Goal: Task Accomplishment & Management: Manage account settings

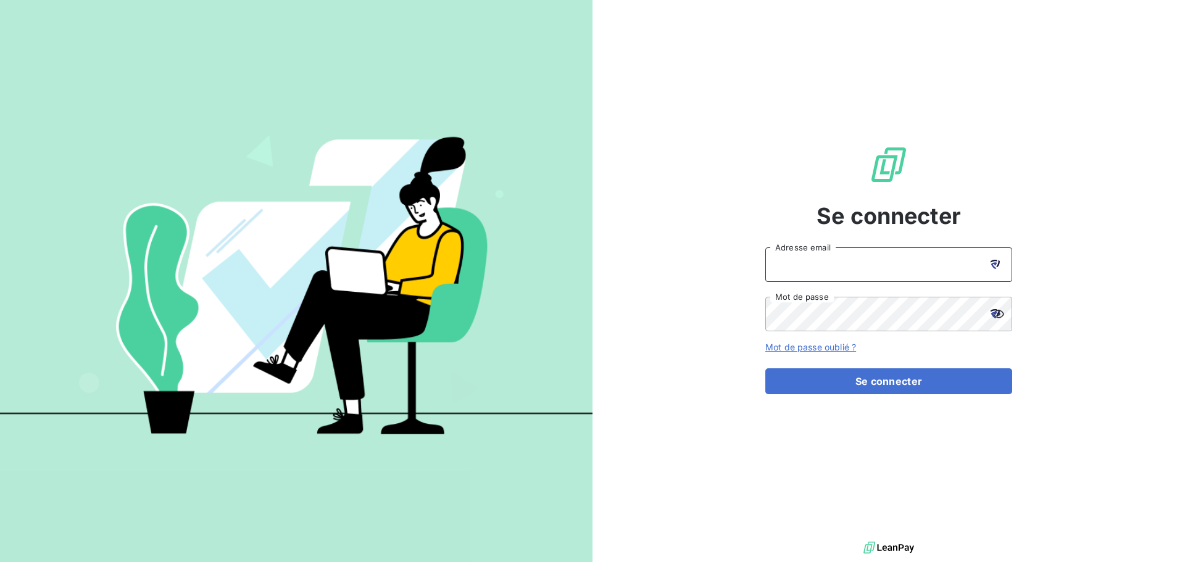
click at [841, 270] on input "Adresse email" at bounding box center [888, 264] width 247 height 35
type input "sdelamarche@itlink.fr"
click at [765, 368] on button "Se connecter" at bounding box center [888, 381] width 247 height 26
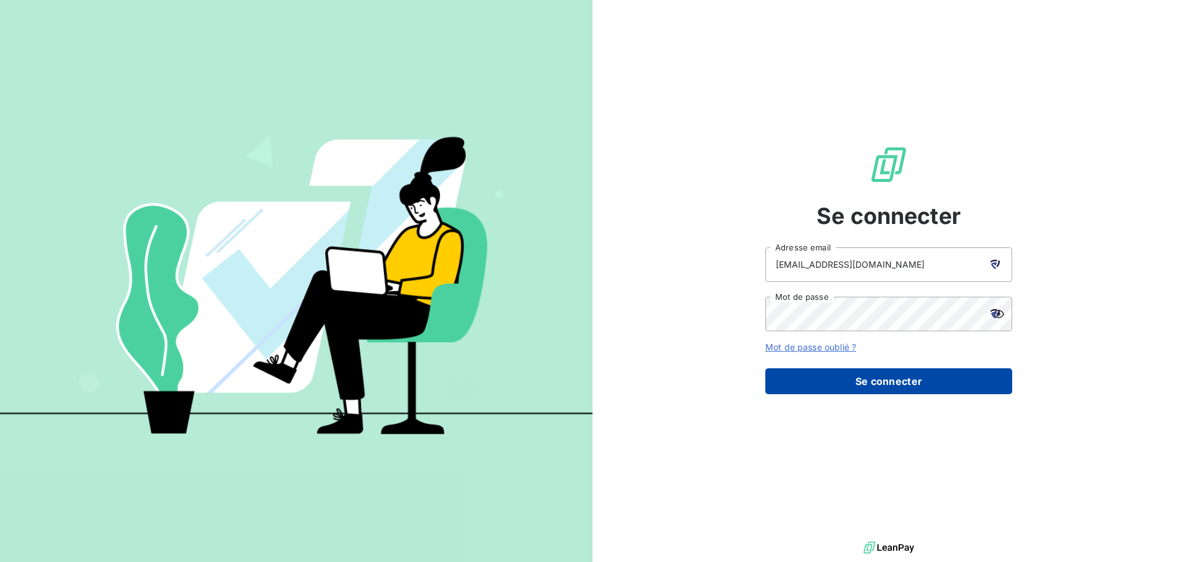
click at [889, 377] on button "Se connecter" at bounding box center [888, 381] width 247 height 26
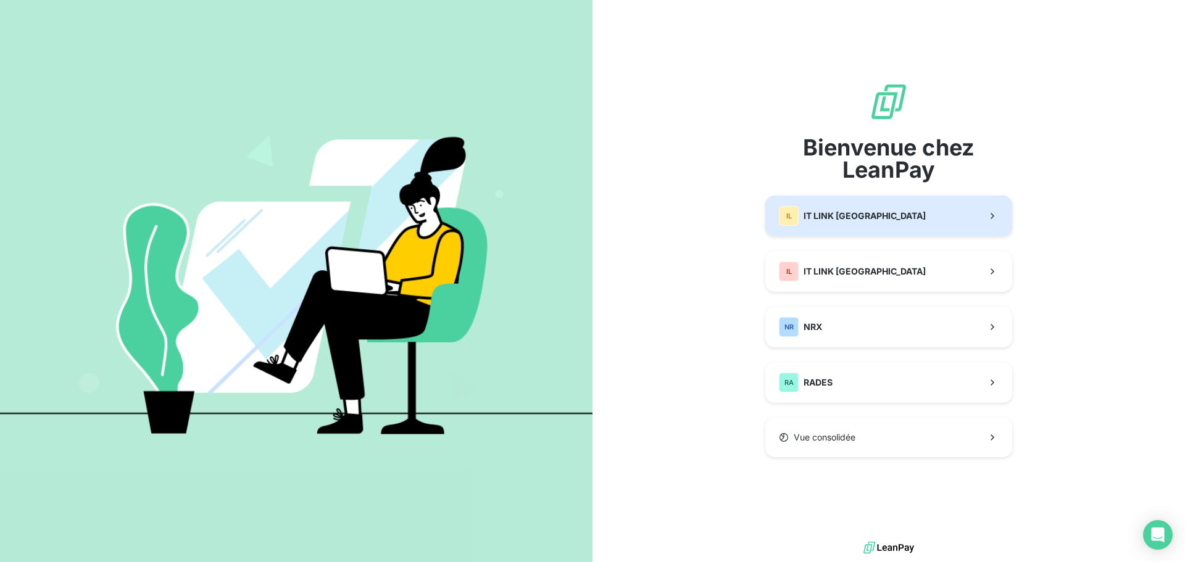
click at [871, 230] on button "IL IT LINK BENELUX" at bounding box center [888, 216] width 247 height 41
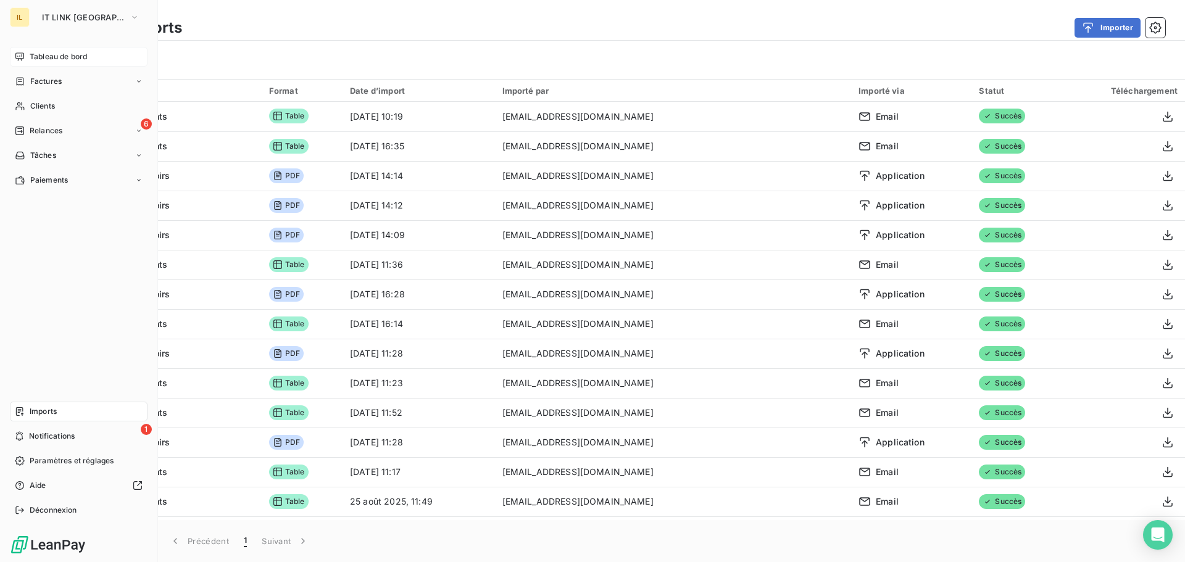
click at [36, 54] on span "Tableau de bord" at bounding box center [58, 56] width 57 height 11
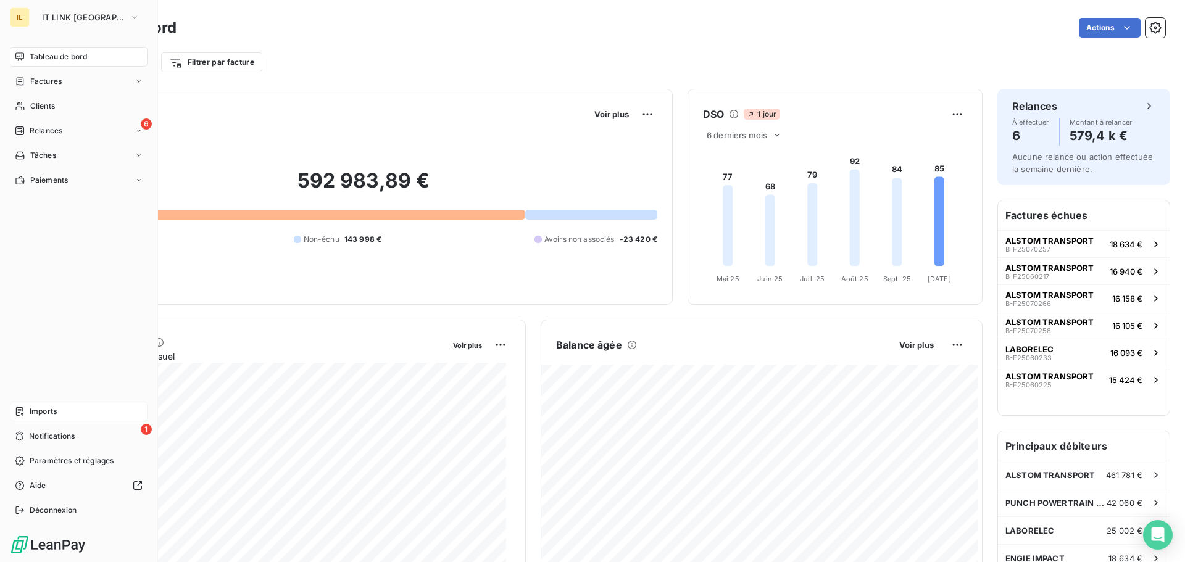
click at [62, 414] on div "Imports" at bounding box center [79, 412] width 138 height 20
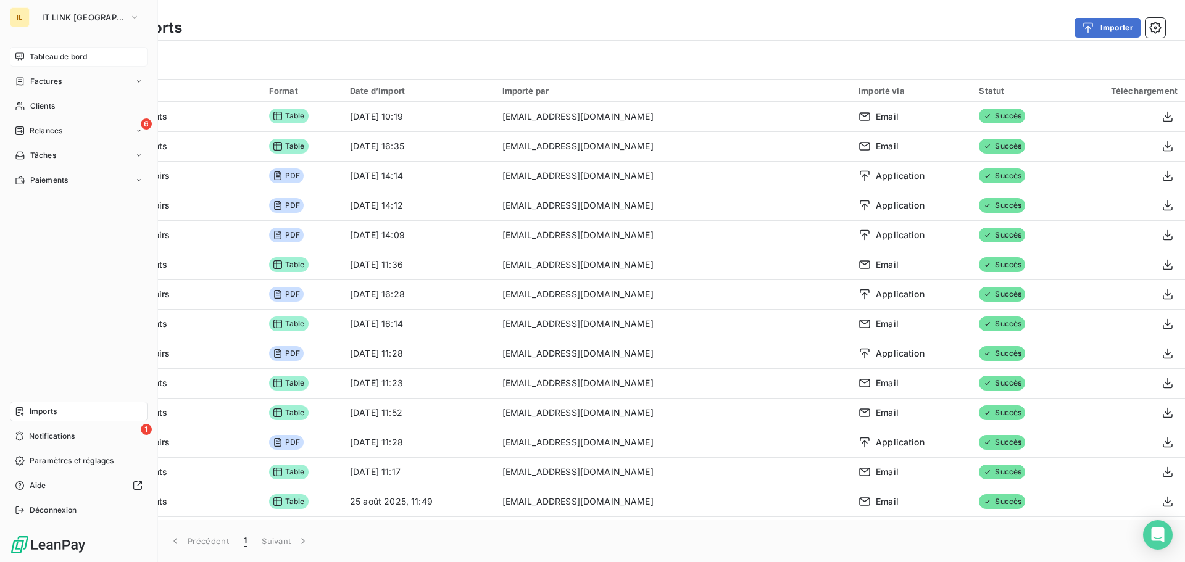
click at [56, 52] on span "Tableau de bord" at bounding box center [58, 56] width 57 height 11
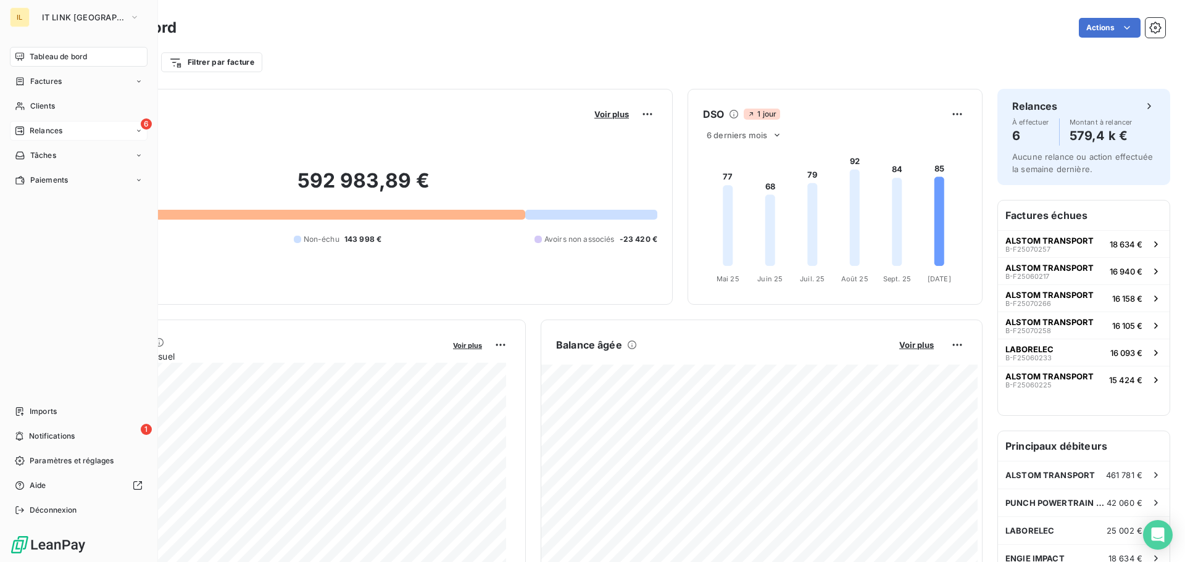
click at [73, 138] on div "6 Relances" at bounding box center [79, 131] width 138 height 20
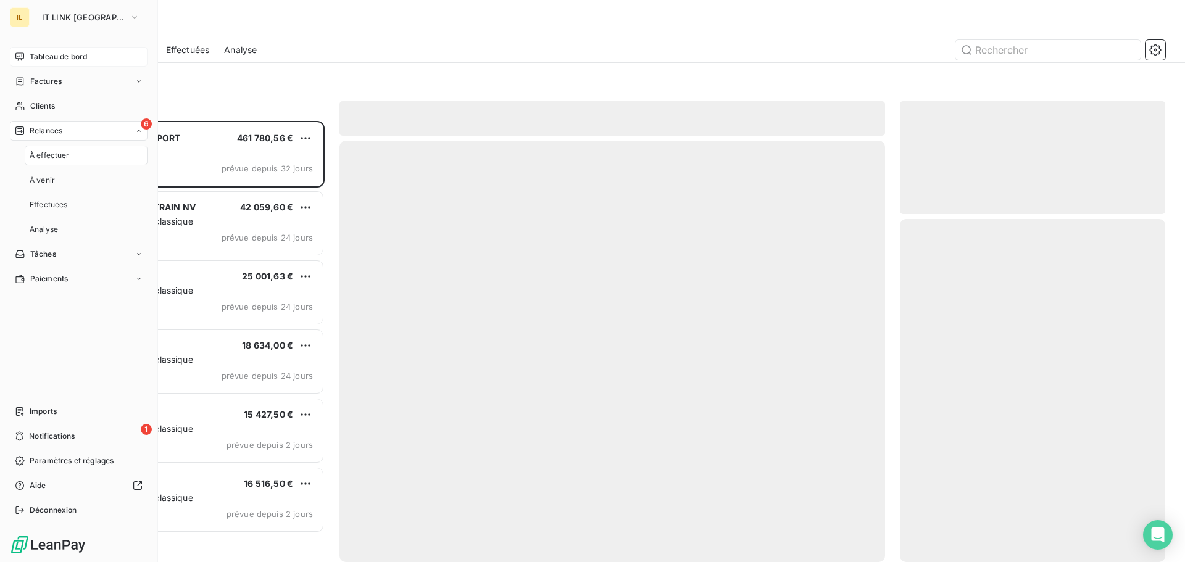
scroll to position [432, 256]
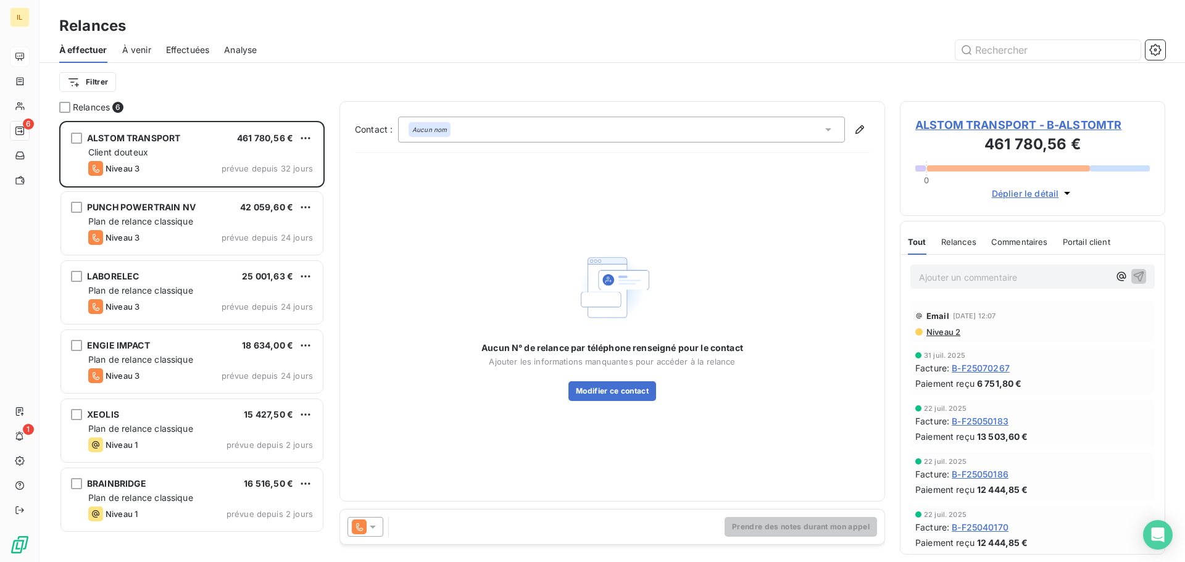
click at [378, 529] on icon at bounding box center [373, 527] width 12 height 12
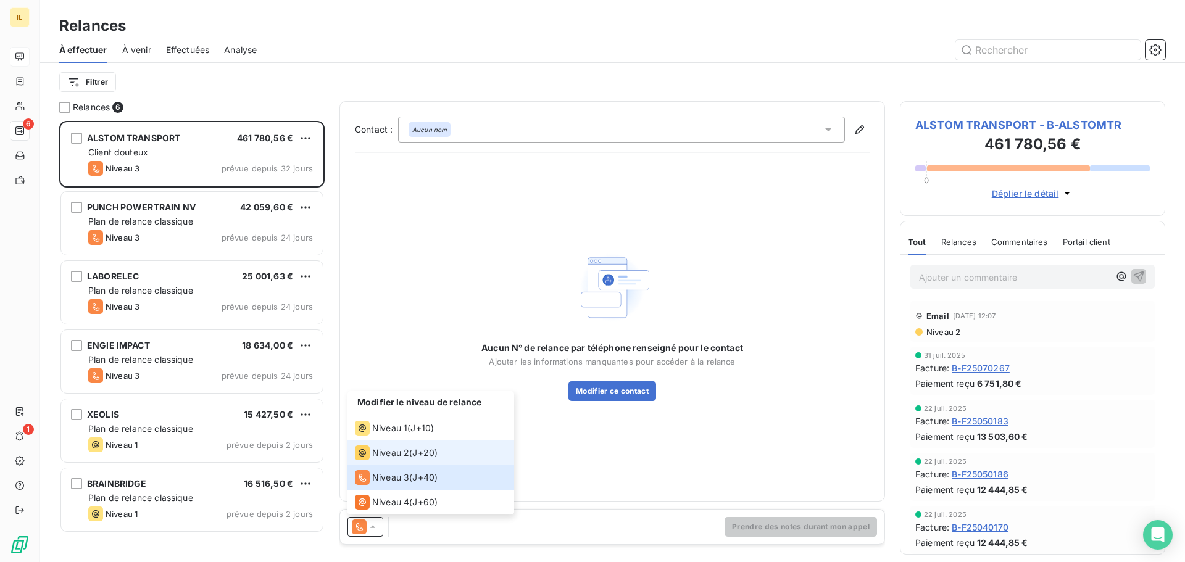
click at [394, 454] on span "Niveau 2" at bounding box center [390, 453] width 37 height 12
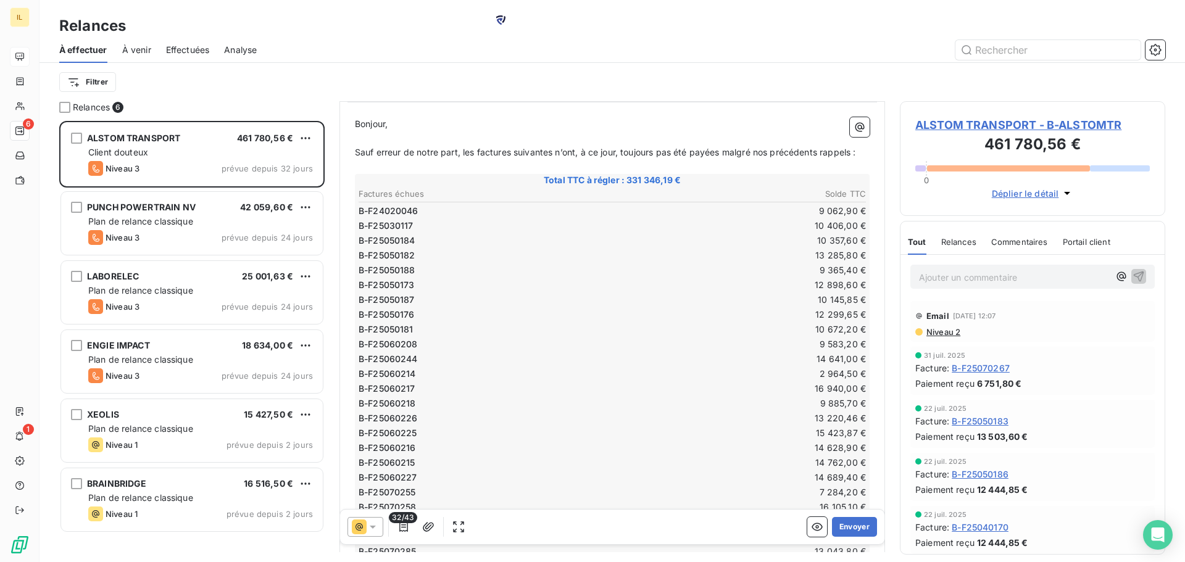
scroll to position [0, 0]
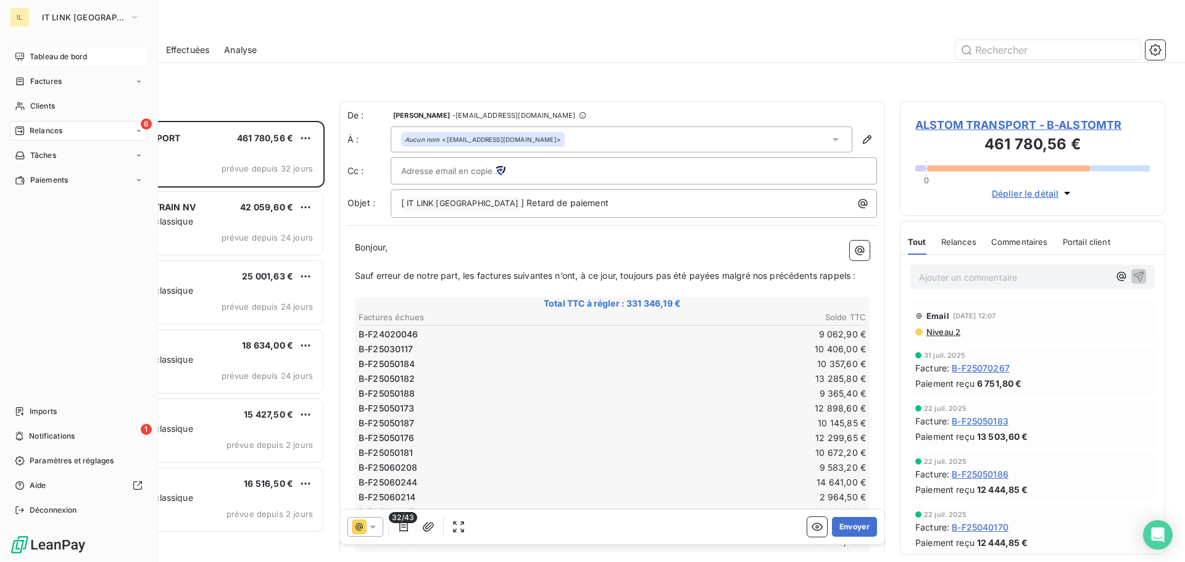
click at [24, 59] on icon at bounding box center [20, 57] width 10 height 10
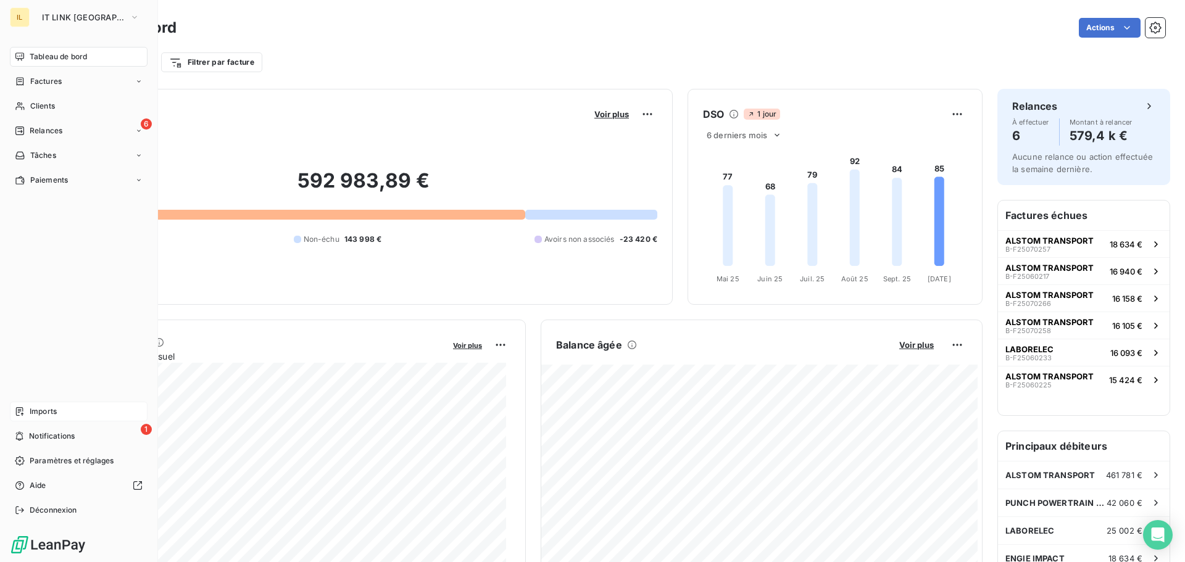
click at [39, 413] on span "Imports" at bounding box center [43, 411] width 27 height 11
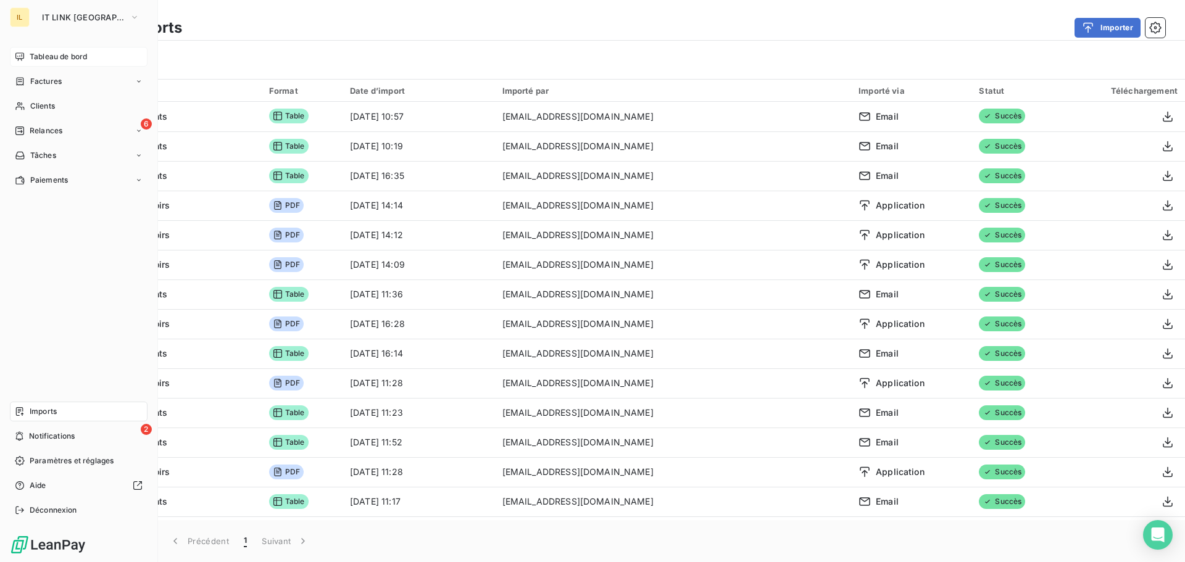
click at [28, 57] on div "Tableau de bord" at bounding box center [79, 57] width 138 height 20
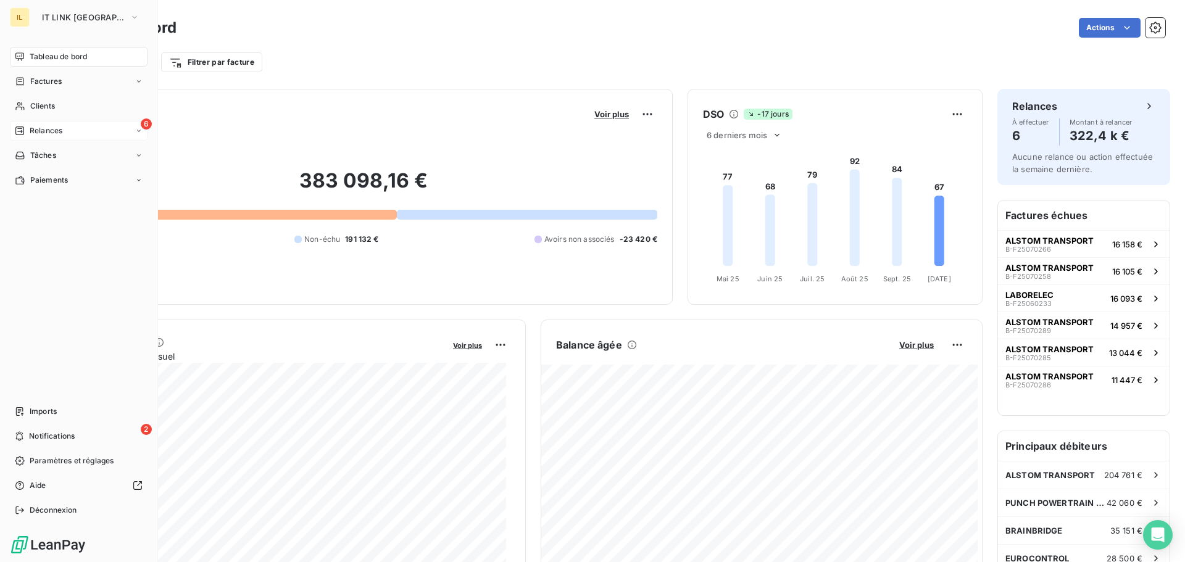
click at [56, 131] on span "Relances" at bounding box center [46, 130] width 33 height 11
click at [63, 148] on div "À effectuer" at bounding box center [86, 156] width 123 height 20
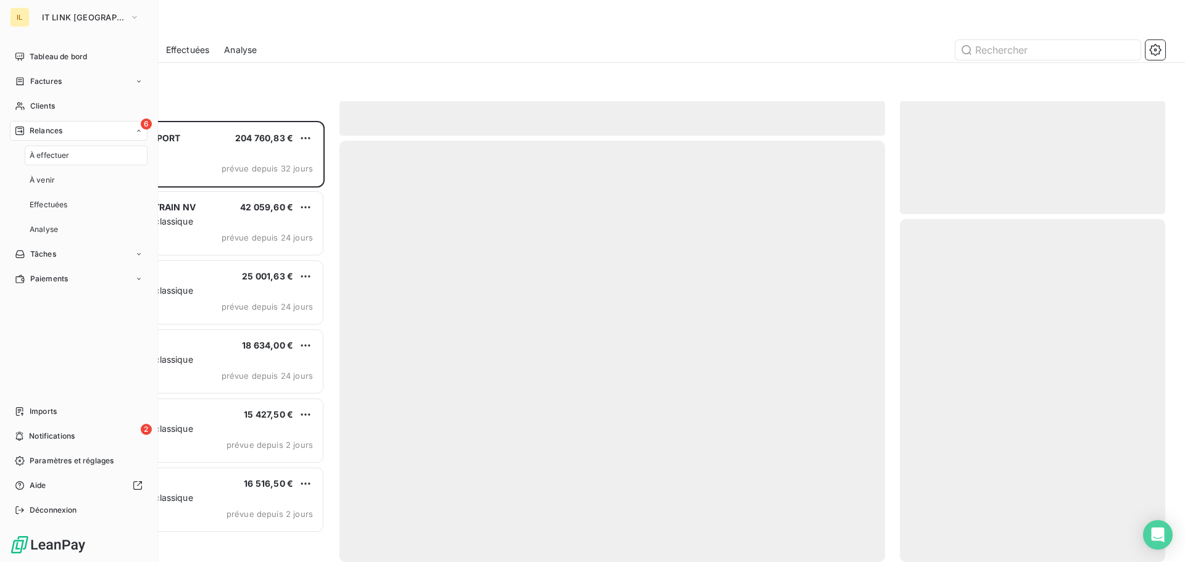
scroll to position [432, 256]
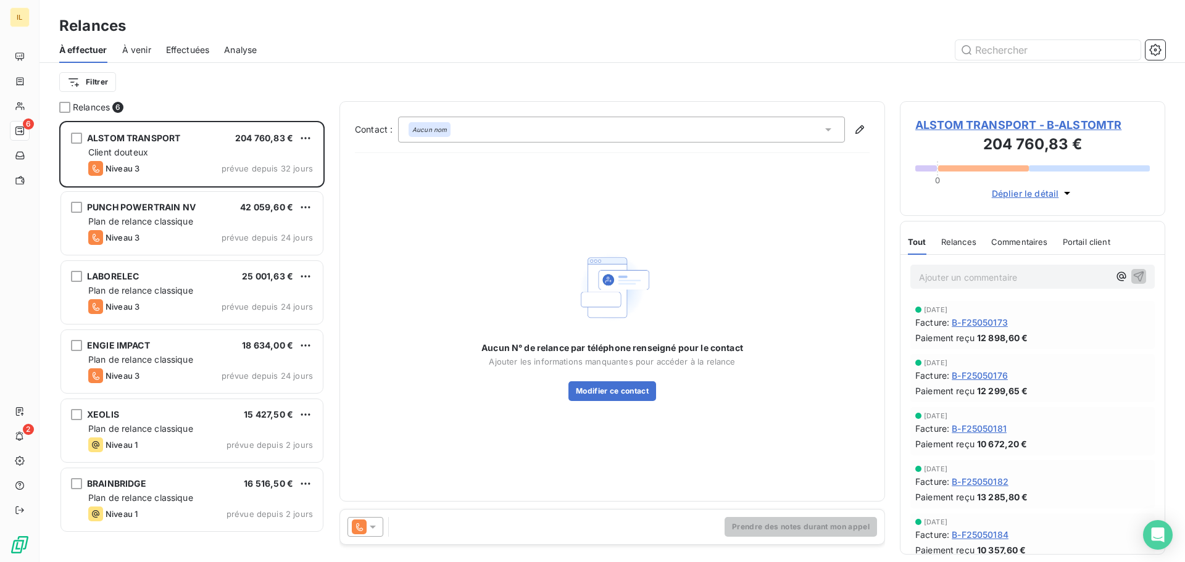
click at [371, 521] on icon at bounding box center [373, 527] width 12 height 12
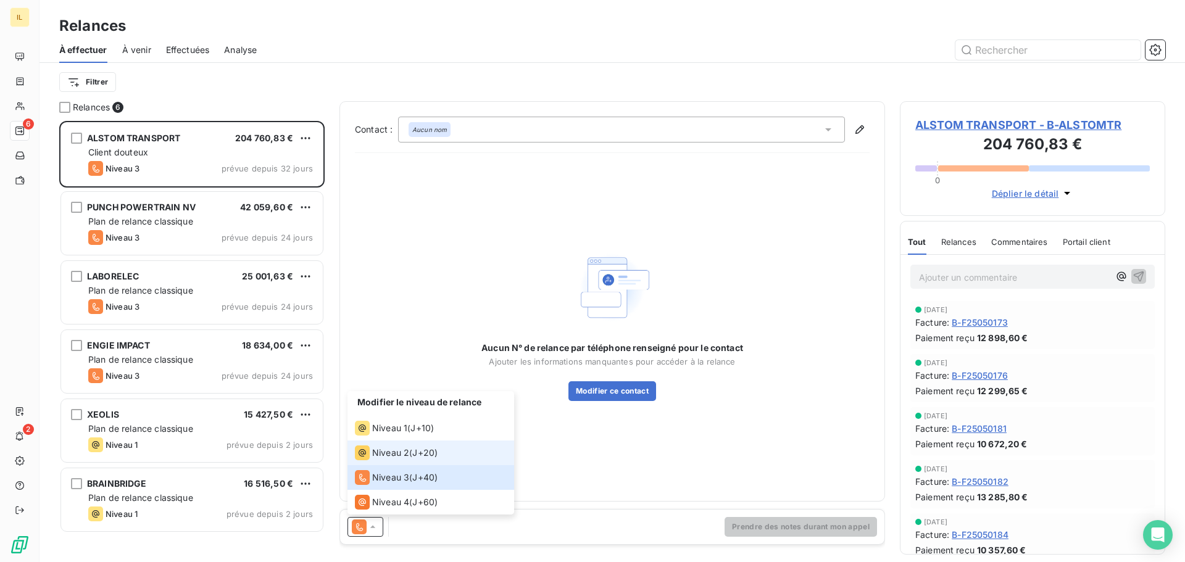
click at [416, 456] on span "J+20 )" at bounding box center [424, 453] width 25 height 12
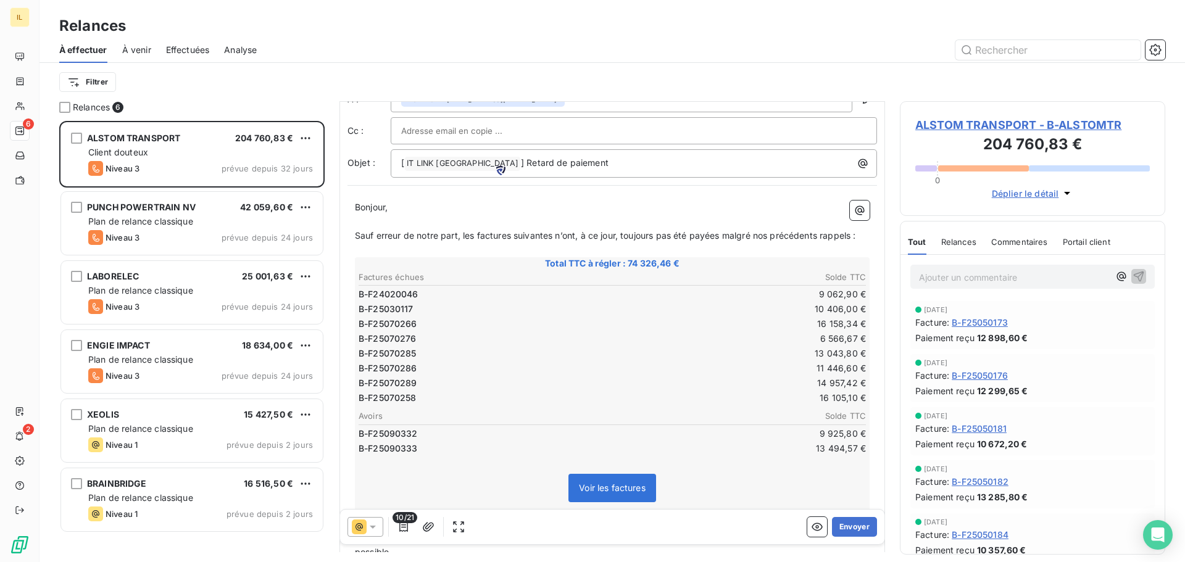
scroll to position [62, 0]
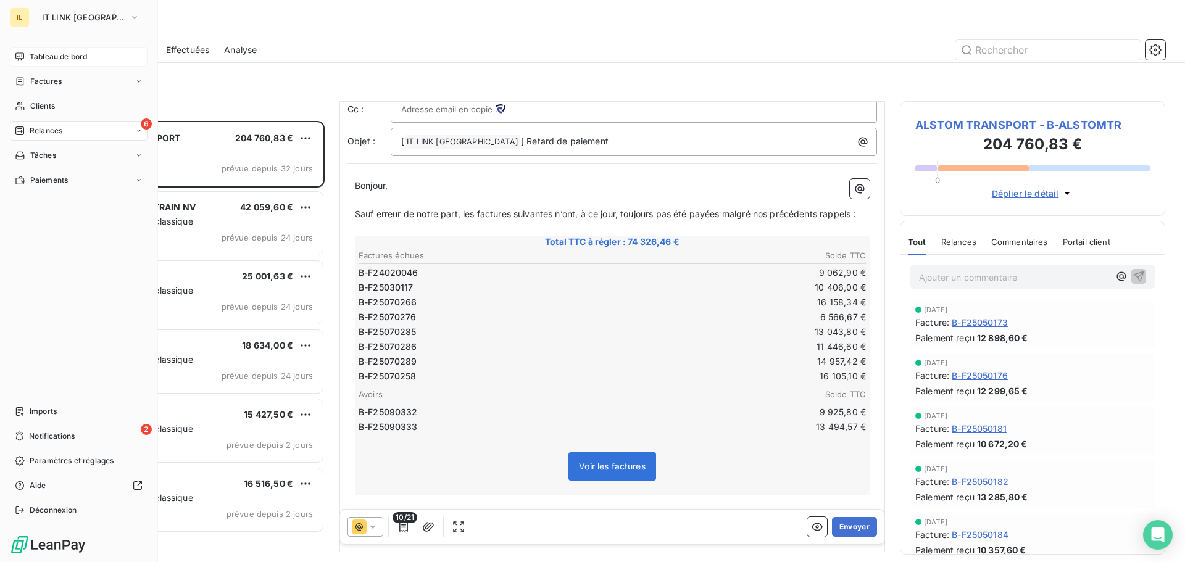
click at [20, 57] on icon at bounding box center [20, 57] width 10 height 10
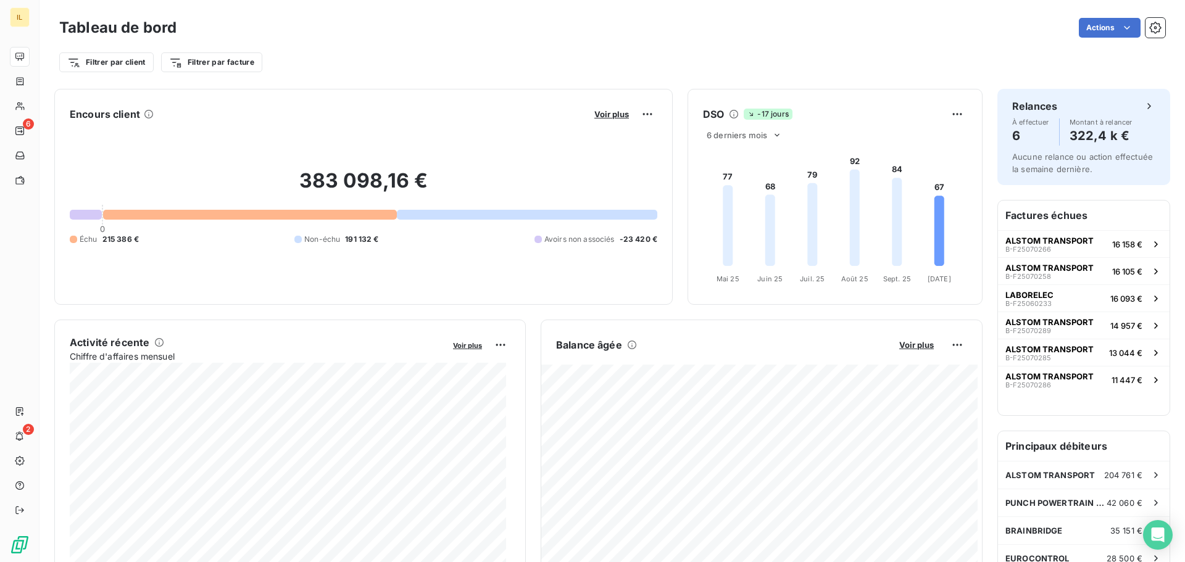
click at [186, 215] on div at bounding box center [250, 215] width 294 height 10
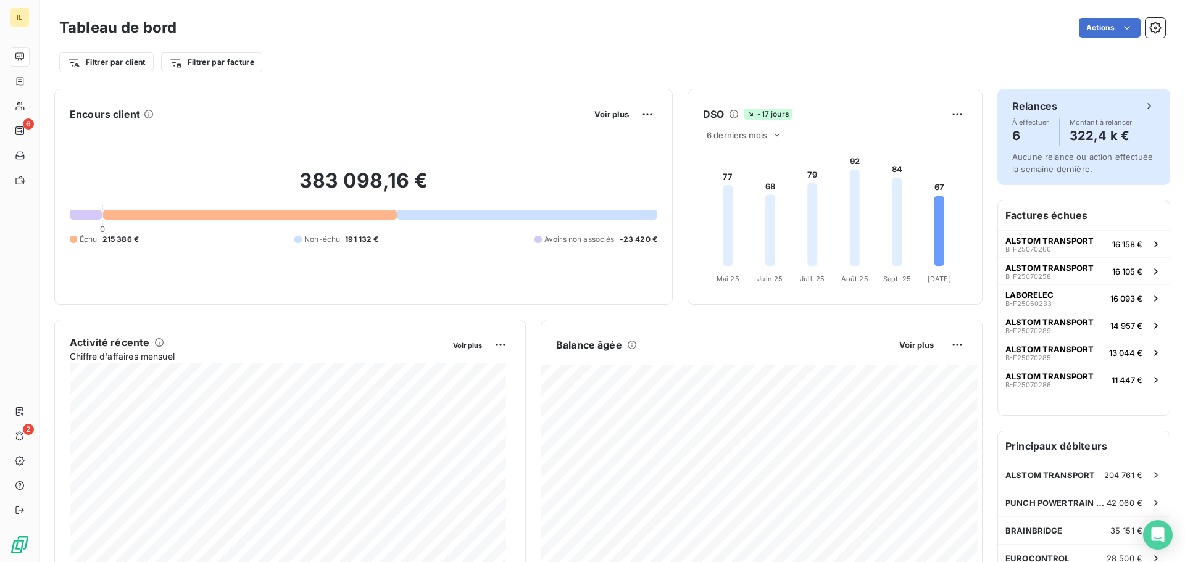
click at [1076, 129] on h4 "322,4 k €" at bounding box center [1100, 136] width 63 height 20
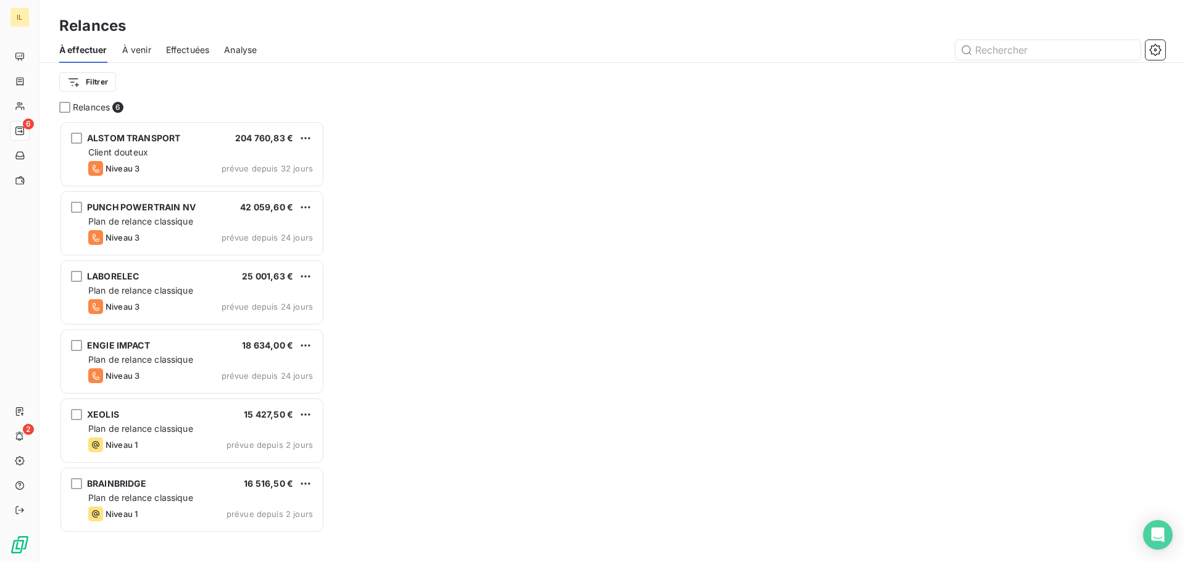
scroll to position [432, 256]
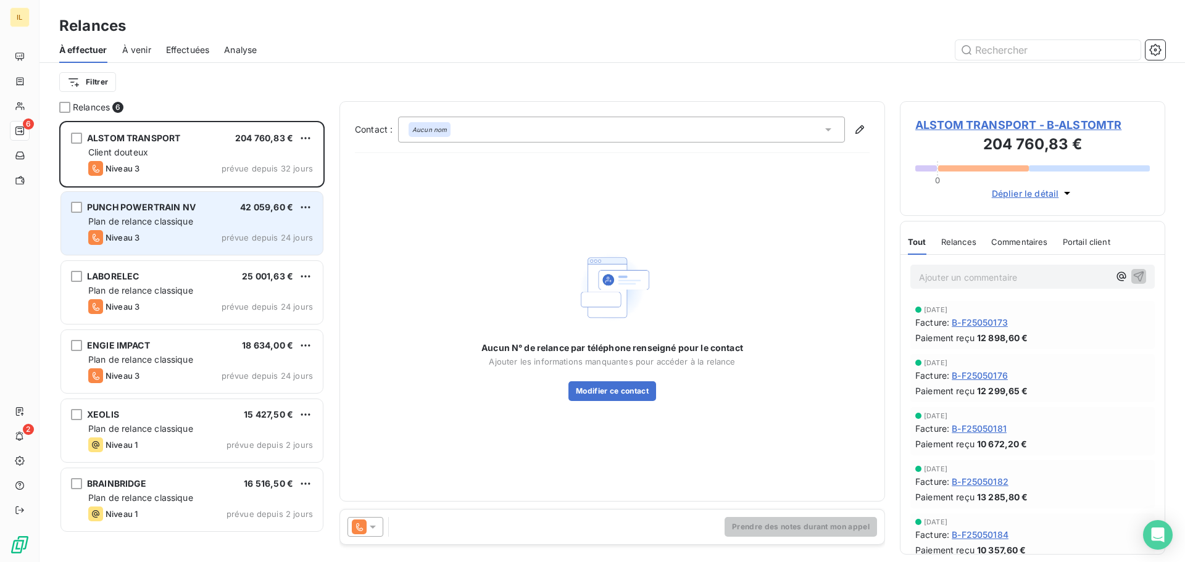
click at [164, 234] on div "Niveau 3 prévue depuis 24 jours" at bounding box center [200, 237] width 225 height 15
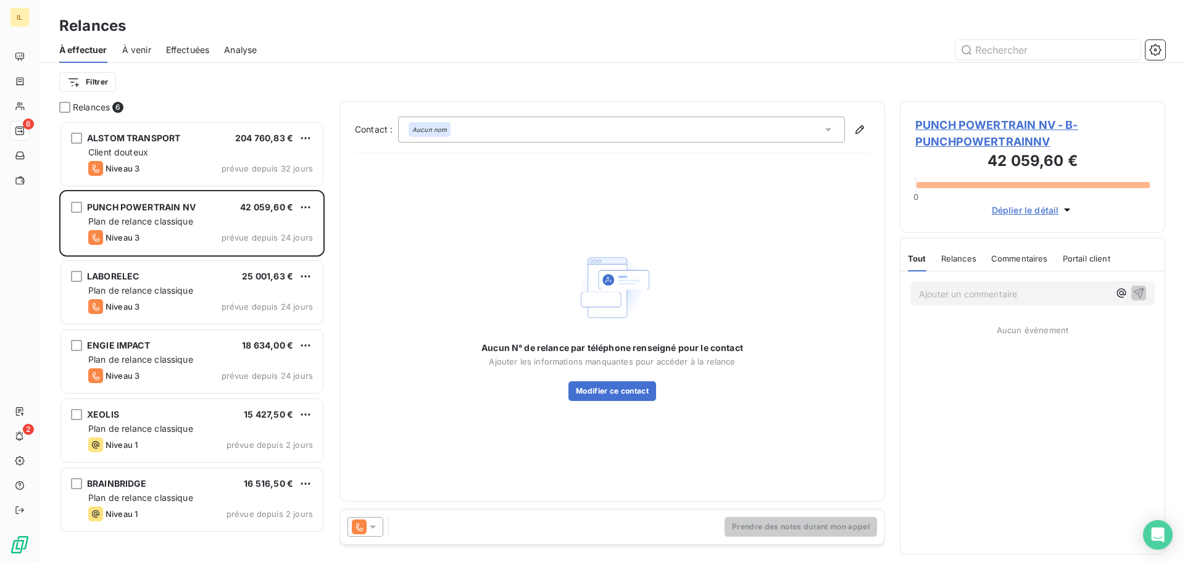
click at [372, 524] on icon at bounding box center [373, 527] width 12 height 12
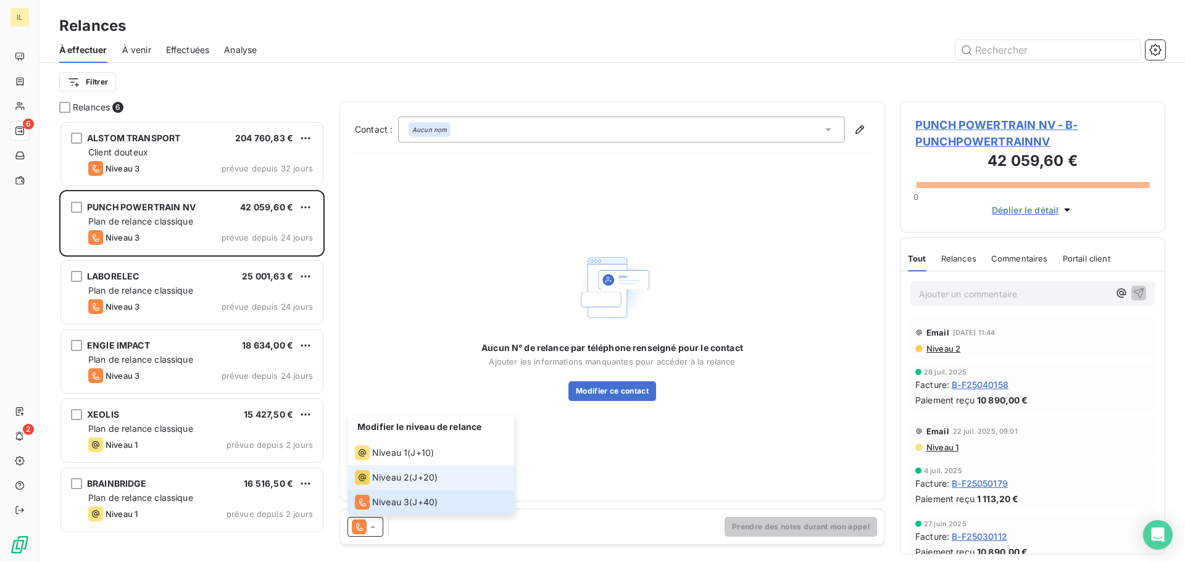
click at [399, 479] on span "Niveau 2" at bounding box center [390, 477] width 37 height 12
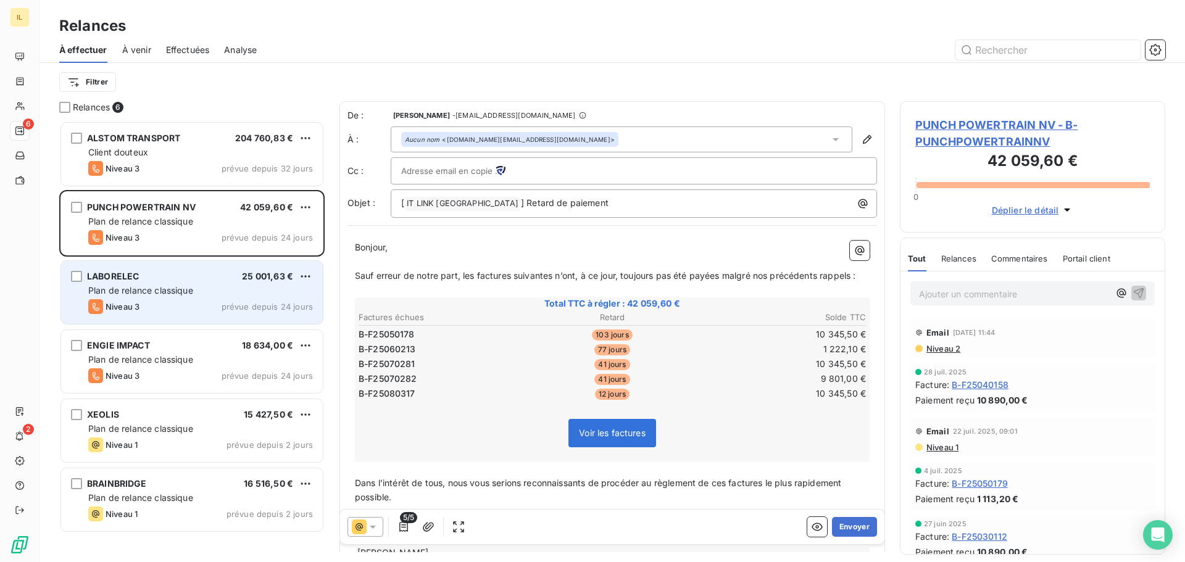
click at [201, 298] on div "LABORELEC 25 001,63 € Plan de relance classique Niveau 3 prévue depuis 24 jours" at bounding box center [192, 292] width 262 height 63
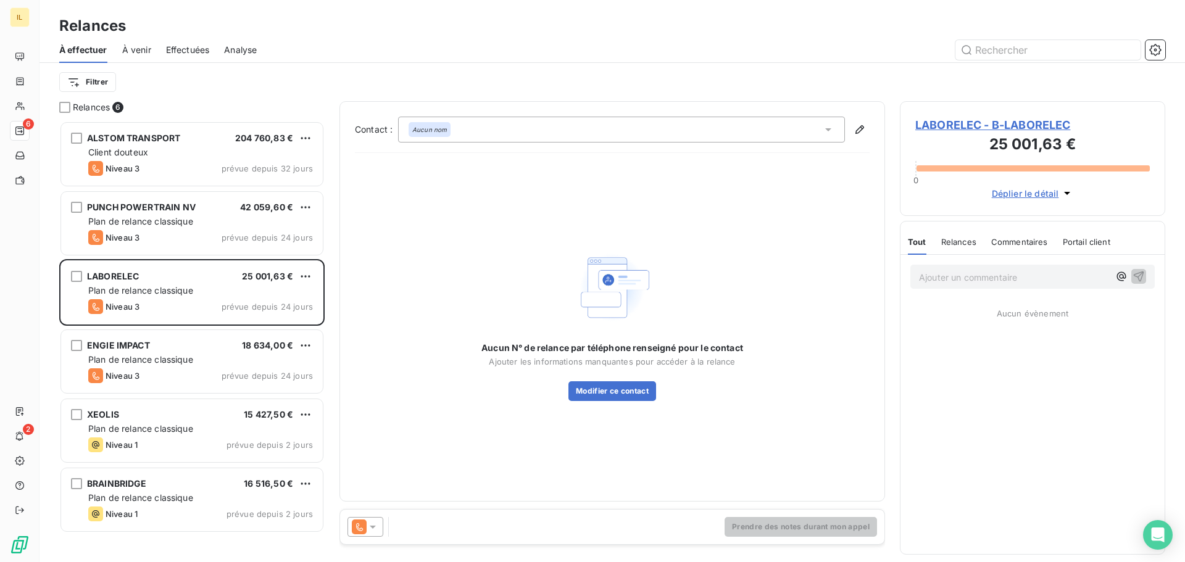
click at [378, 526] on icon at bounding box center [373, 527] width 12 height 12
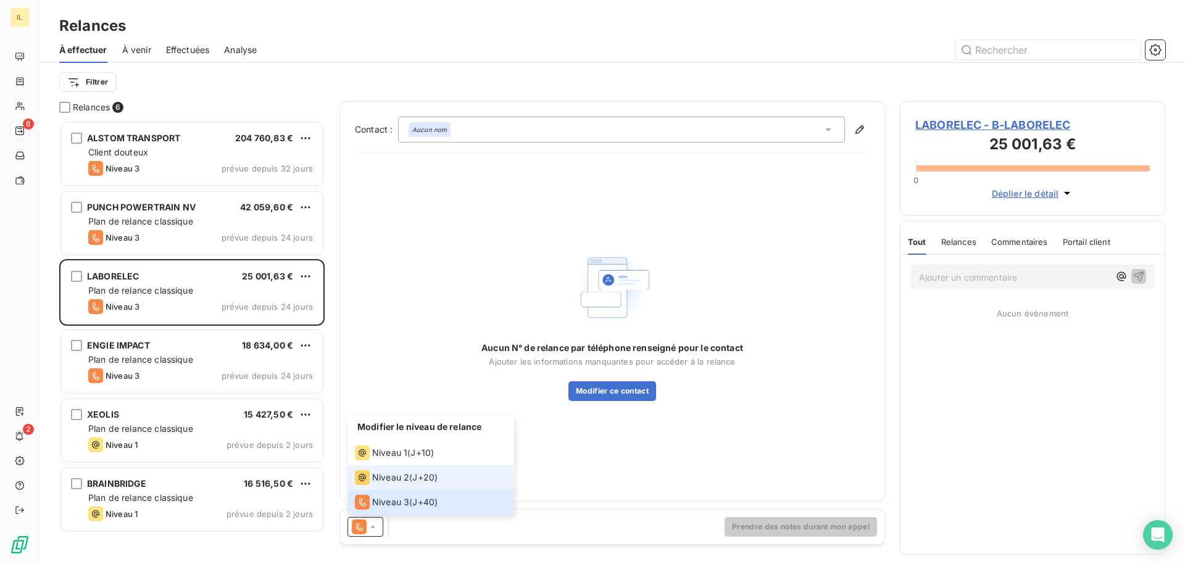
click at [388, 479] on span "Niveau 2" at bounding box center [390, 477] width 37 height 12
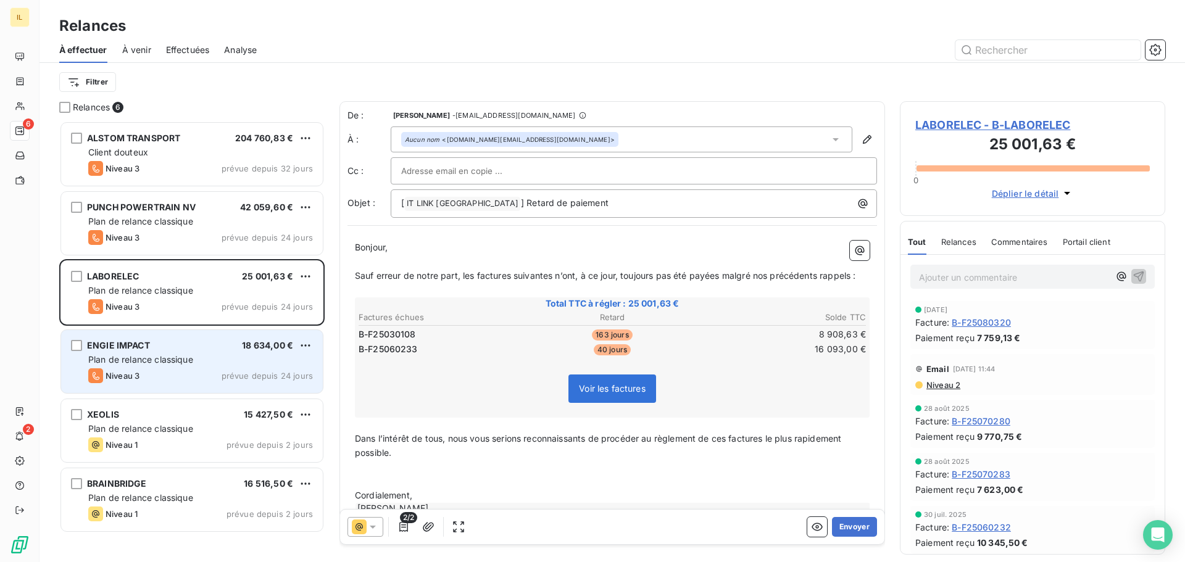
click at [183, 357] on span "Plan de relance classique" at bounding box center [140, 359] width 105 height 10
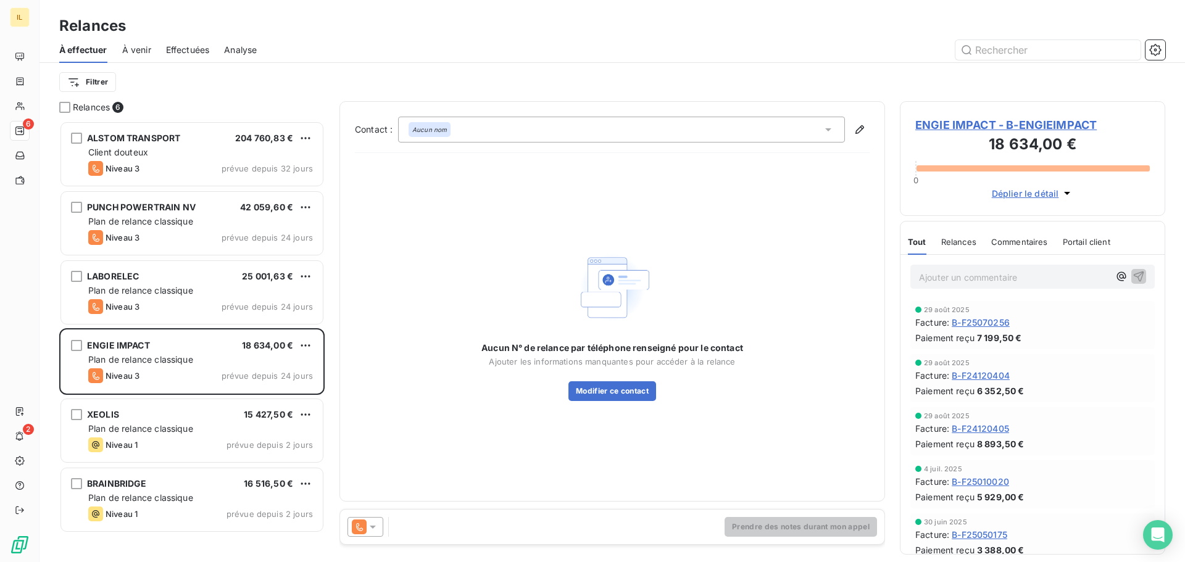
click at [374, 530] on icon at bounding box center [373, 527] width 12 height 12
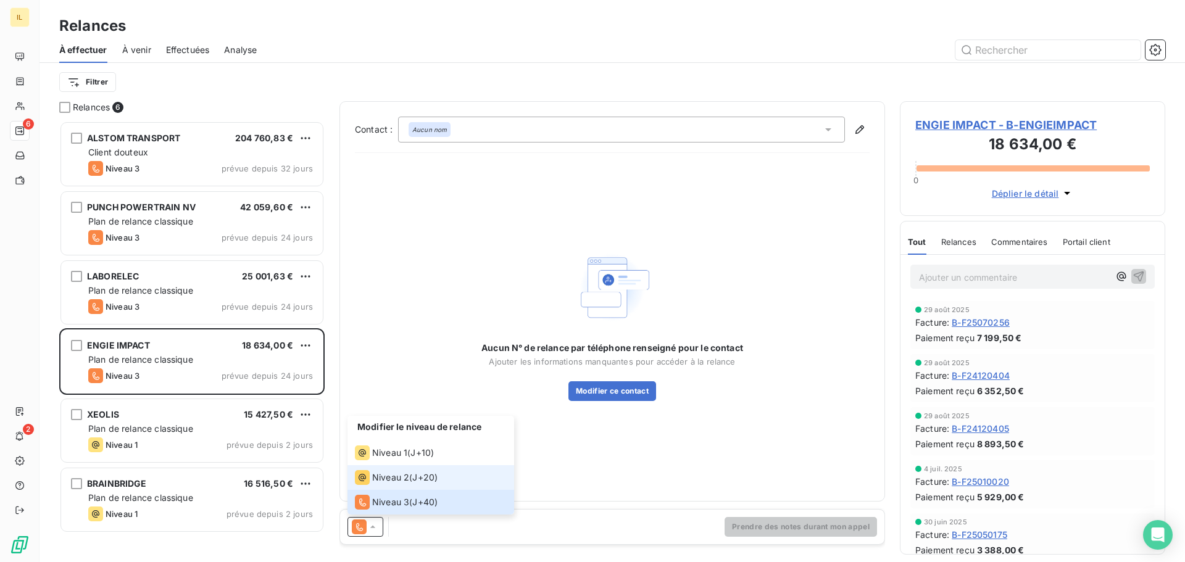
click at [383, 480] on span "Niveau 2" at bounding box center [390, 477] width 37 height 12
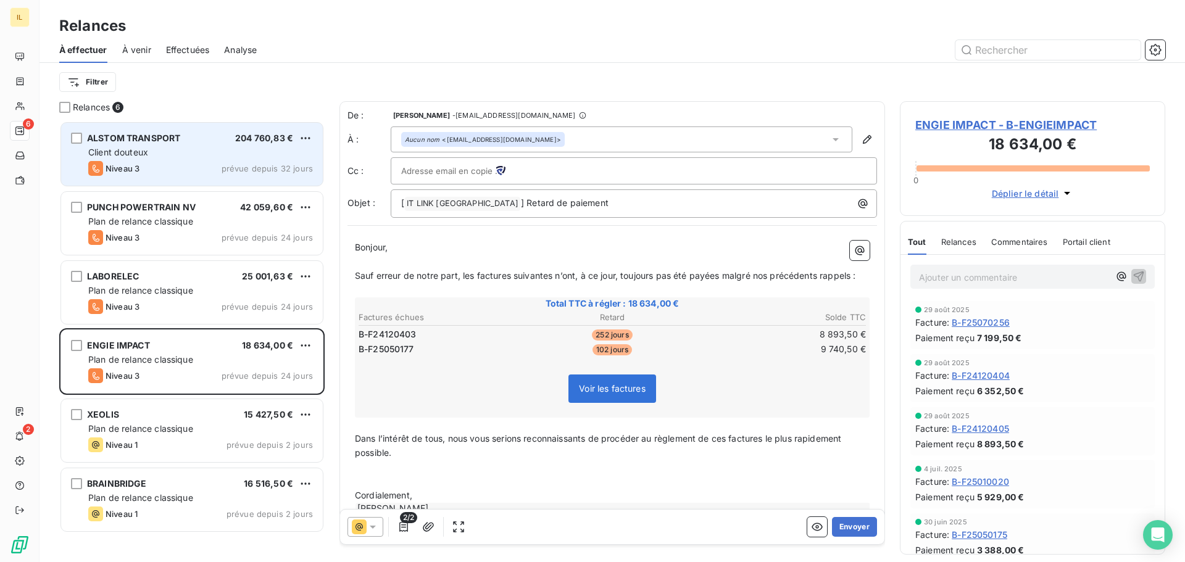
click at [159, 168] on div "Niveau 3 prévue depuis 32 jours" at bounding box center [200, 168] width 225 height 15
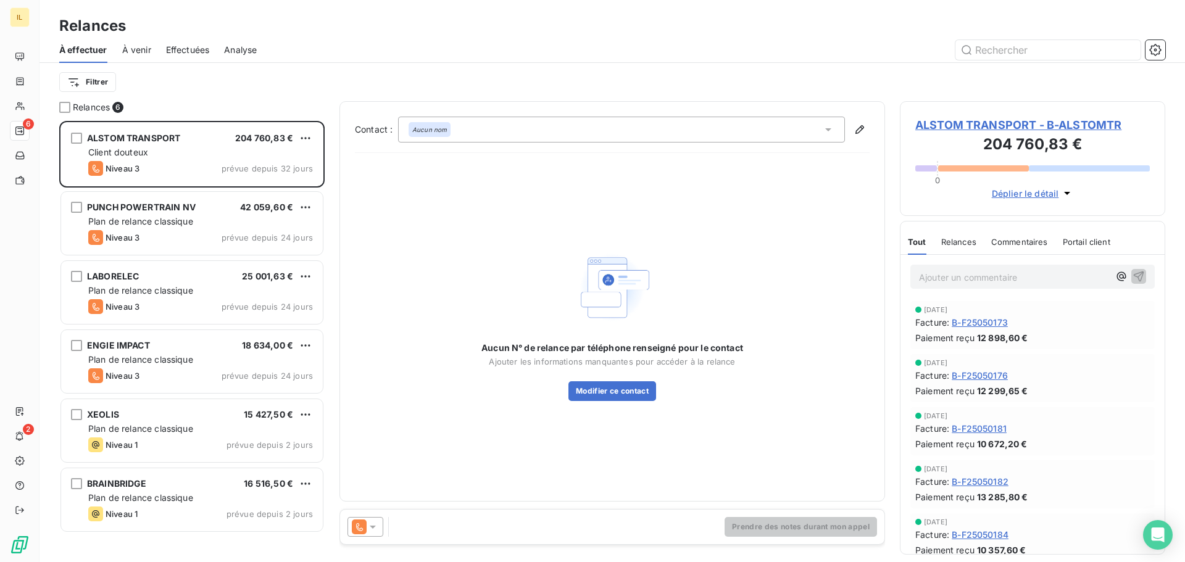
click at [375, 521] on icon at bounding box center [373, 527] width 12 height 12
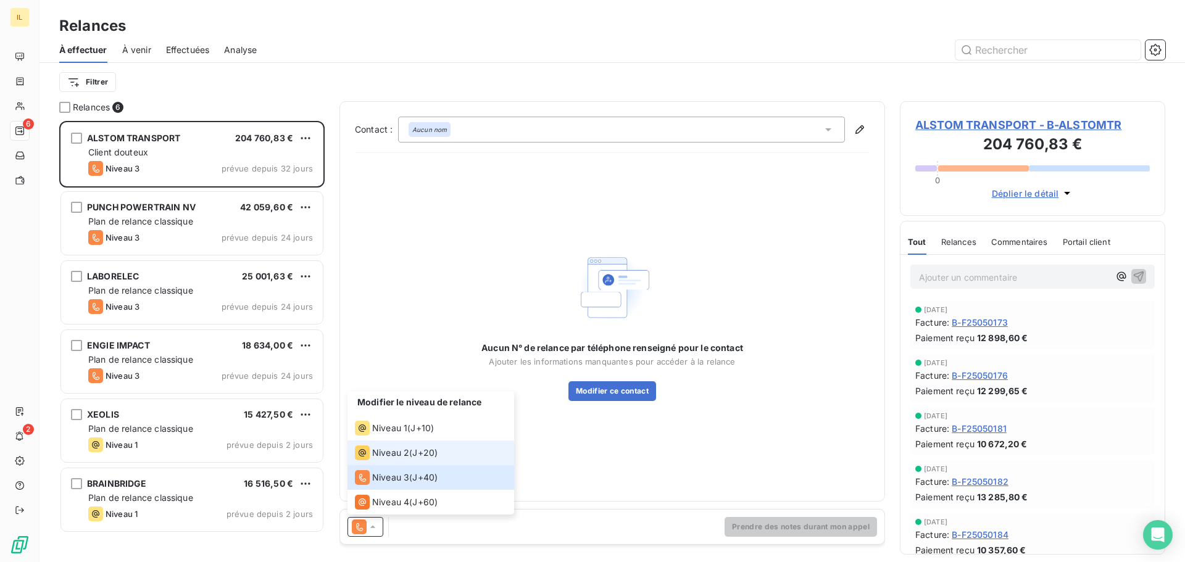
click at [389, 454] on span "Niveau 2" at bounding box center [390, 453] width 37 height 12
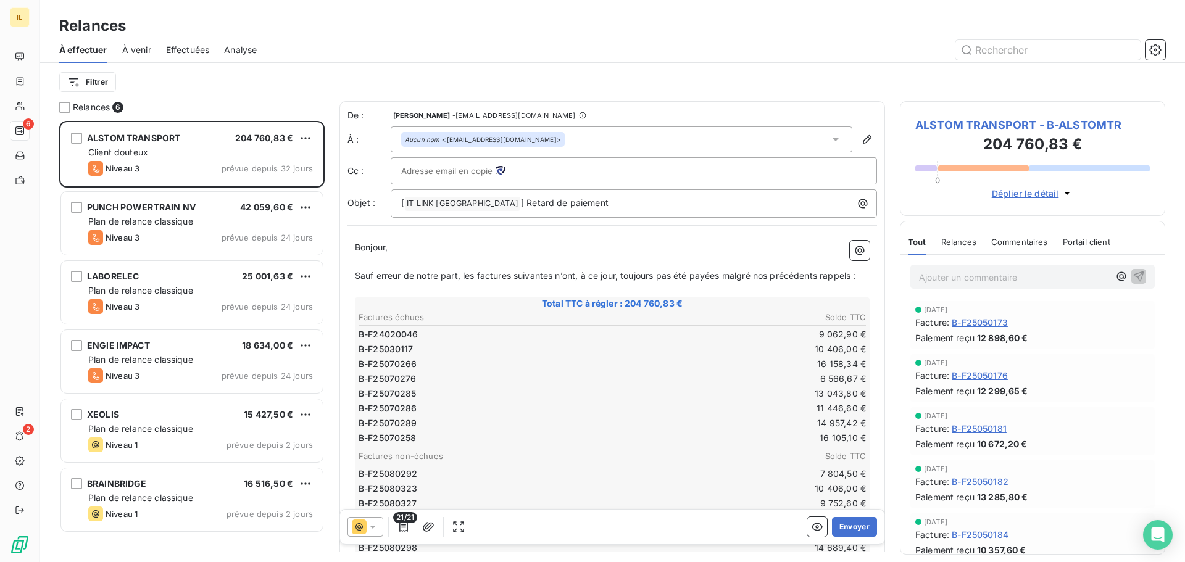
click at [1026, 194] on span "Déplier le détail" at bounding box center [1025, 193] width 67 height 13
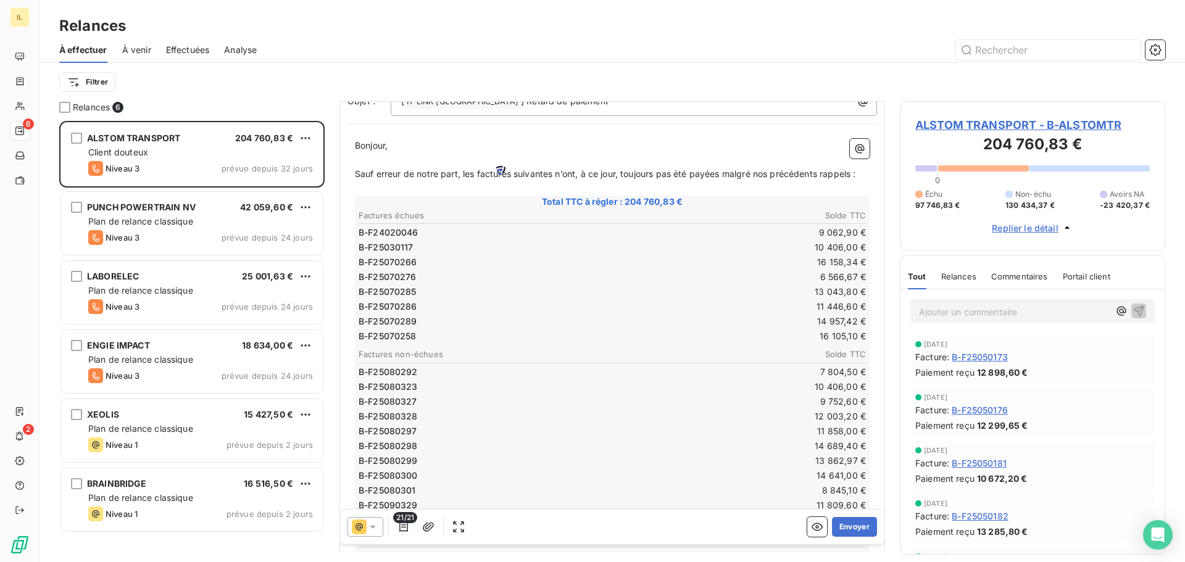
scroll to position [124, 0]
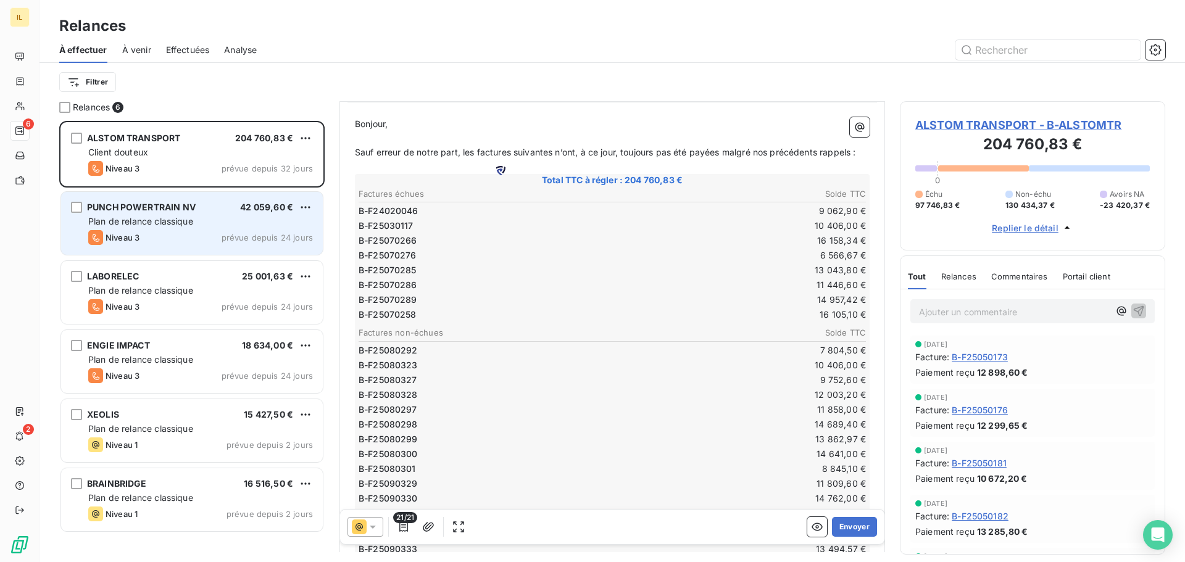
click at [126, 205] on span "PUNCH POWERTRAIN NV" at bounding box center [141, 207] width 109 height 10
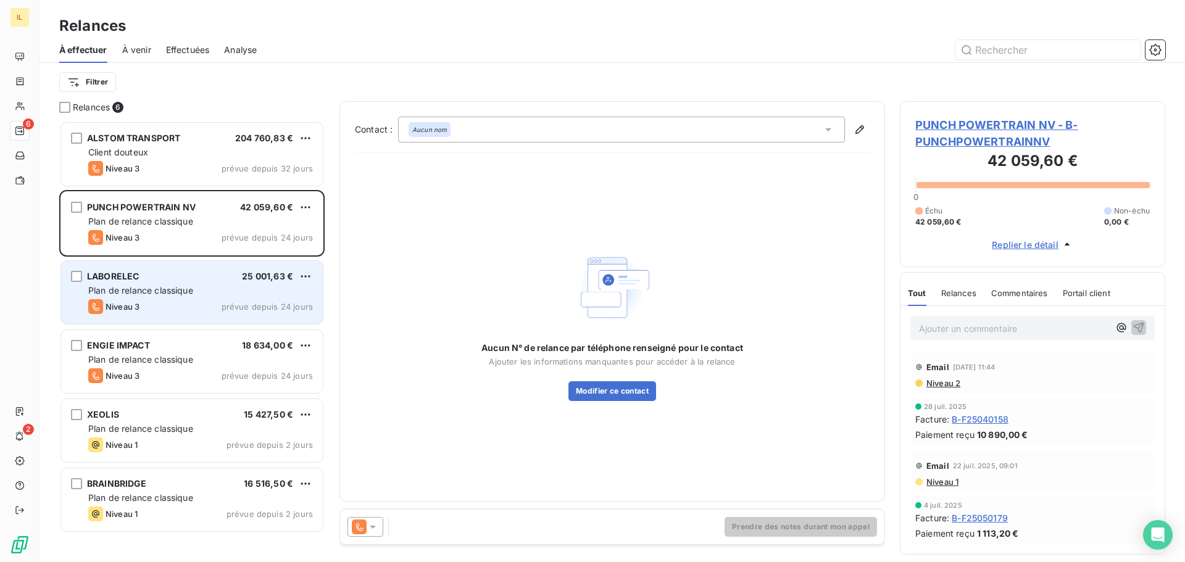
click at [191, 273] on div "LABORELEC 25 001,63 €" at bounding box center [200, 276] width 225 height 11
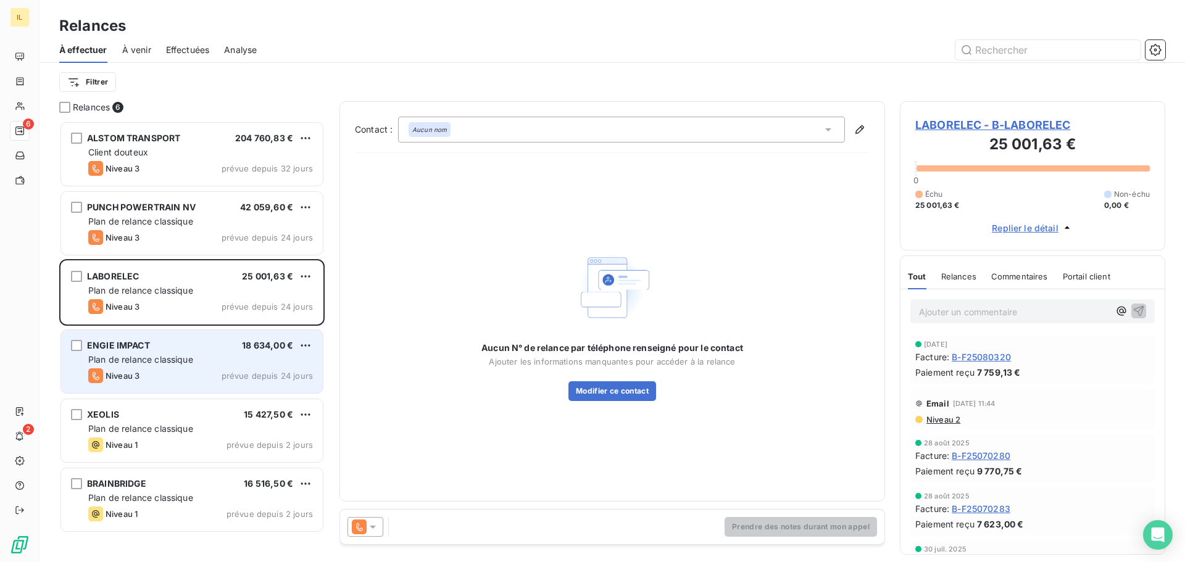
click at [180, 354] on div "Plan de relance classique" at bounding box center [200, 360] width 225 height 12
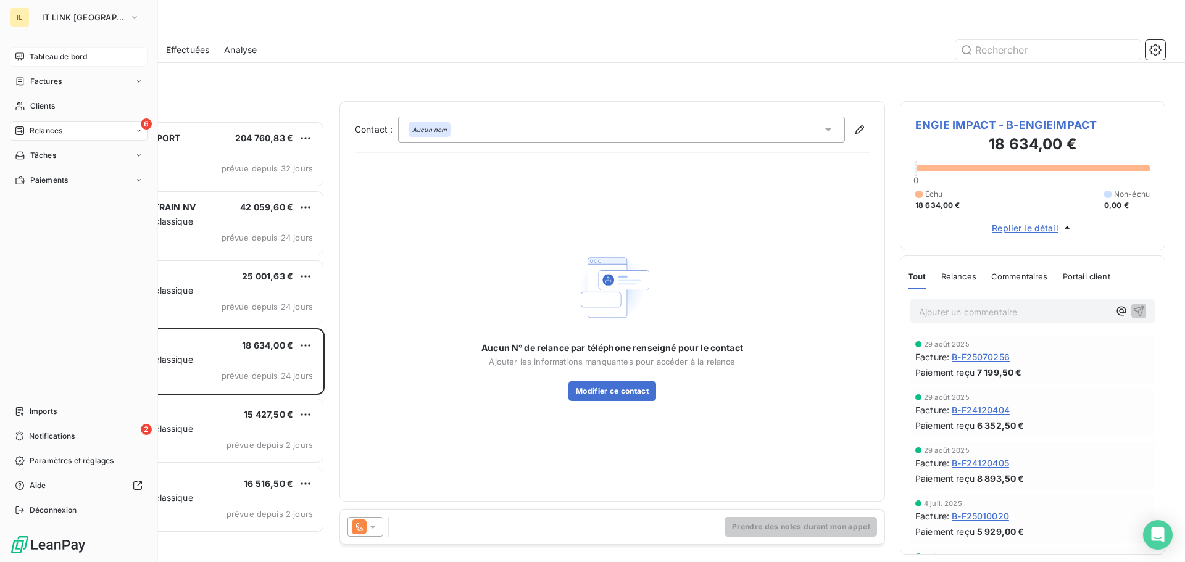
click at [41, 51] on div "Tableau de bord" at bounding box center [79, 57] width 138 height 20
